Goal: Communication & Community: Answer question/provide support

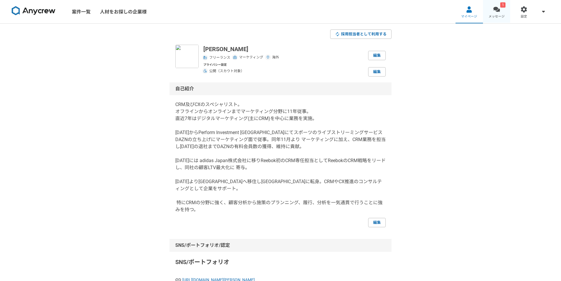
click at [499, 10] on div at bounding box center [496, 9] width 7 height 7
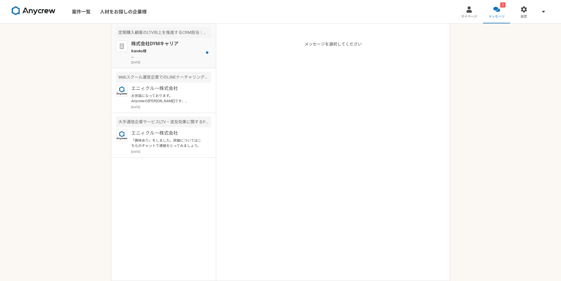
click at [156, 50] on p "Kaneko様 お世話になっております。金(こん)と申します。 案件にご応募いただきありがとうございます。 是非一度、オンラインにてすり合わせのお時間をいただ…" at bounding box center [167, 53] width 72 height 11
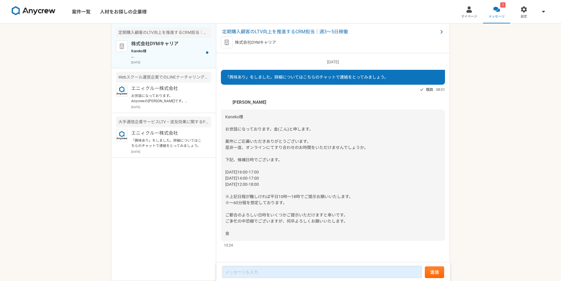
scroll to position [2, 0]
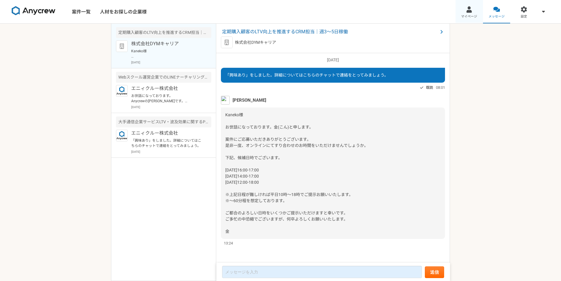
click at [466, 11] on div at bounding box center [469, 9] width 7 height 7
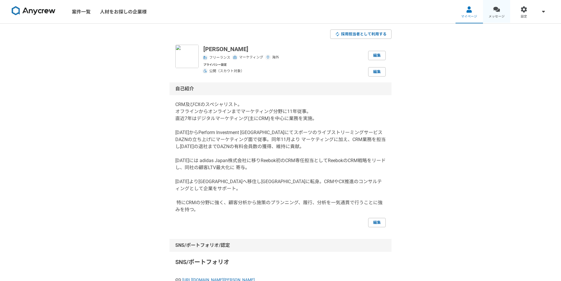
click at [496, 16] on span "メッセージ" at bounding box center [496, 16] width 16 height 5
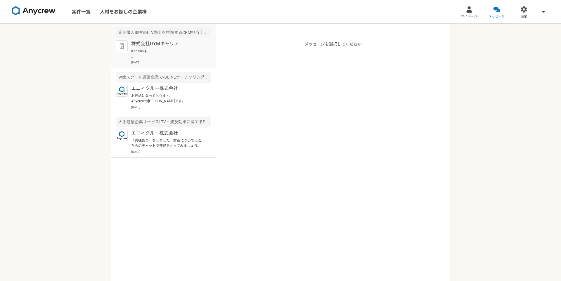
click at [191, 44] on p "株式会社DYMキャリア" at bounding box center [167, 43] width 72 height 7
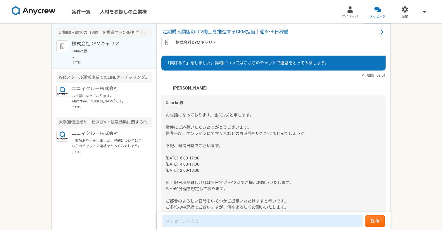
scroll to position [53, 0]
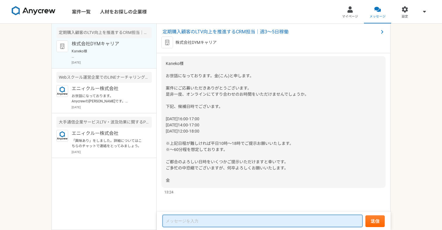
click at [191, 219] on textarea at bounding box center [262, 220] width 200 height 12
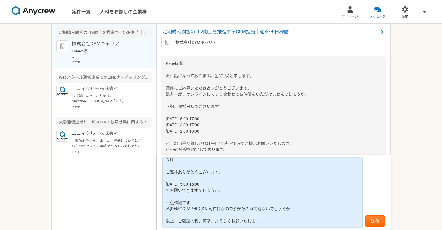
scroll to position [7, 0]
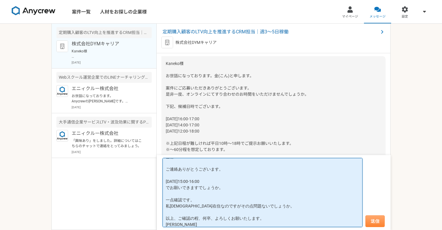
type textarea "金様 ご連絡ありがとうございます。 [DATE]15:00-16:00 でお願いできますでしょうか。 一点確認です。 私[DEMOGRAPHIC_DATA]在…"
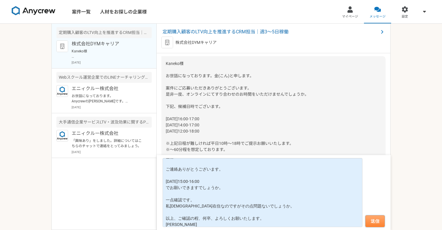
click at [374, 220] on button "送信" at bounding box center [374, 221] width 19 height 12
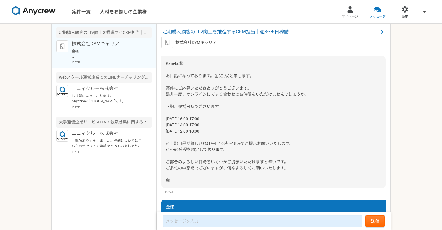
scroll to position [147, 0]
